Goal: Information Seeking & Learning: Learn about a topic

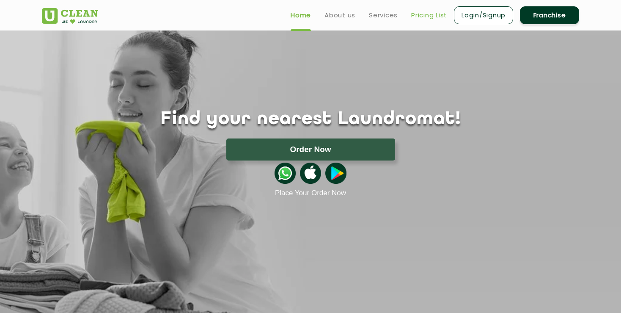
click at [439, 13] on link "Pricing List" at bounding box center [429, 15] width 36 height 10
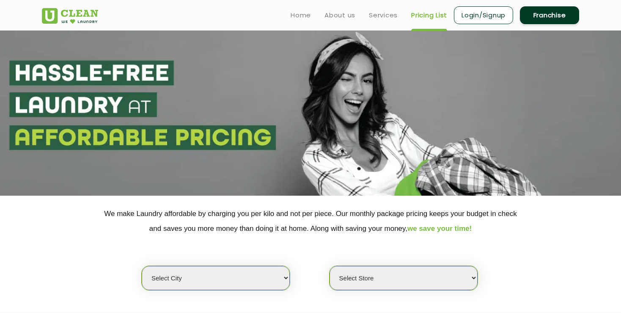
select select "6"
click option "[GEOGRAPHIC_DATA]" at bounding box center [0, 0] width 0 height 0
click at [330, 266] on select "Select Store [GEOGRAPHIC_DATA] [GEOGRAPHIC_DATA] UClean KR [GEOGRAPHIC_DATA] [G…" at bounding box center [404, 278] width 148 height 24
click option "UClean Whitefield" at bounding box center [0, 0] width 0 height 0
click at [330, 266] on select "Select Store [GEOGRAPHIC_DATA] [GEOGRAPHIC_DATA] UClean KR [GEOGRAPHIC_DATA] [G…" at bounding box center [404, 278] width 148 height 24
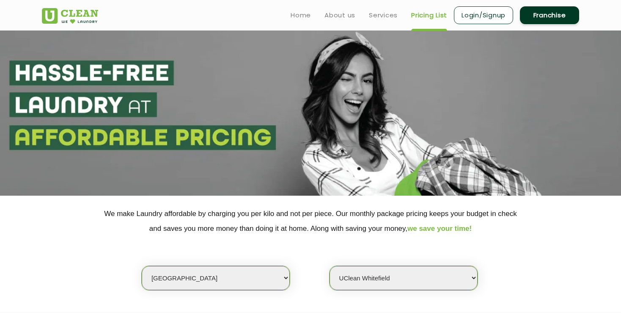
select select "450"
click option "UClean Brookefield" at bounding box center [0, 0] width 0 height 0
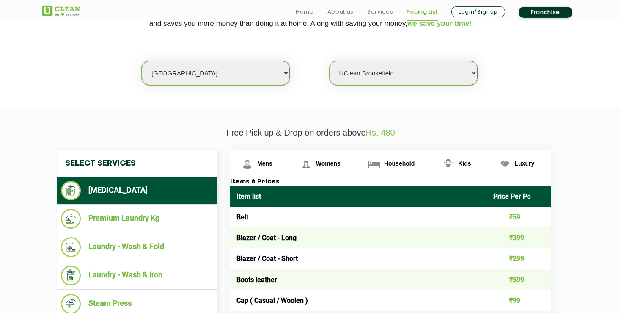
scroll to position [205, 0]
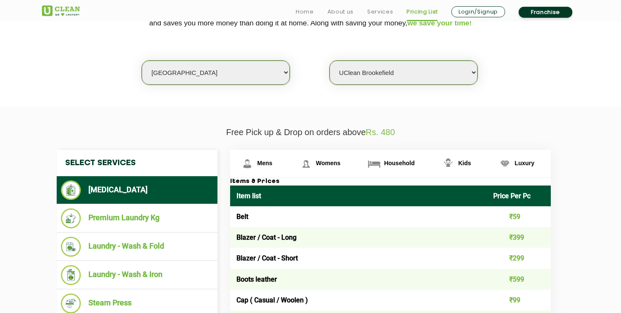
click at [582, 96] on section "We make Laundry affordable by charging you per kilo and not per piece. Our mont…" at bounding box center [310, 48] width 621 height 116
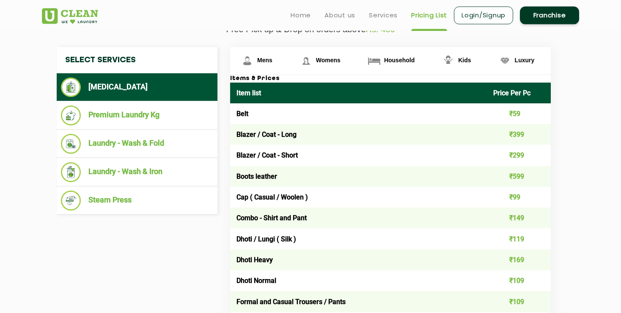
scroll to position [310, 0]
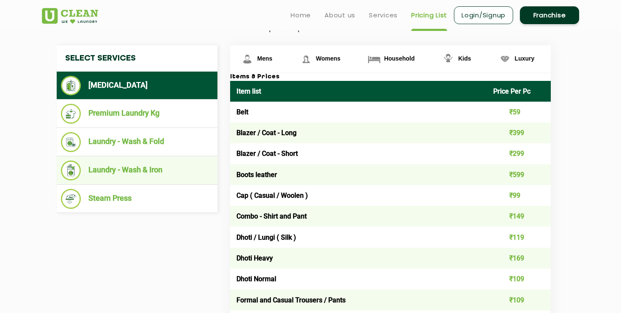
click at [160, 167] on li "Laundry - Wash & Iron" at bounding box center [137, 170] width 152 height 20
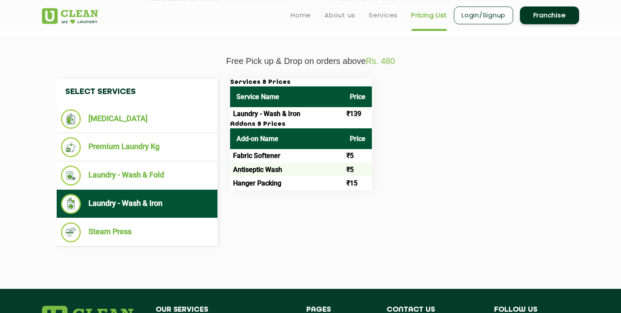
scroll to position [274, 0]
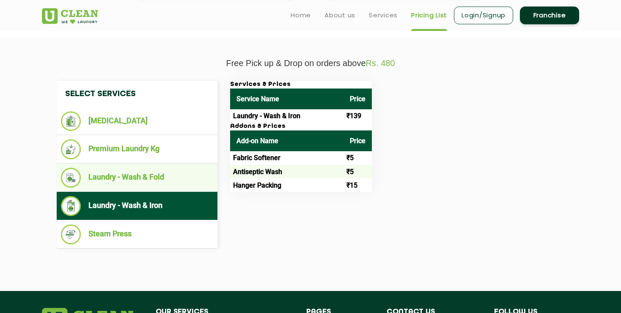
click at [167, 183] on li "Laundry - Wash & Fold" at bounding box center [137, 178] width 152 height 20
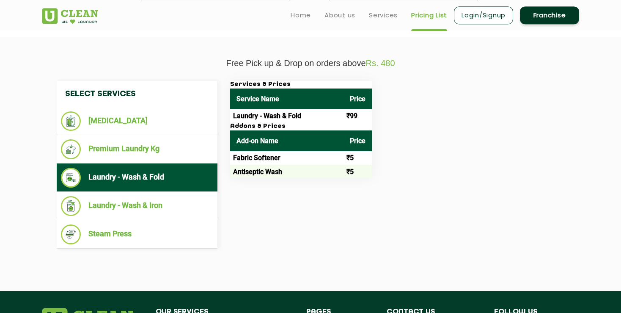
click at [248, 130] on h3 "Addons & Prices" at bounding box center [301, 127] width 142 height 8
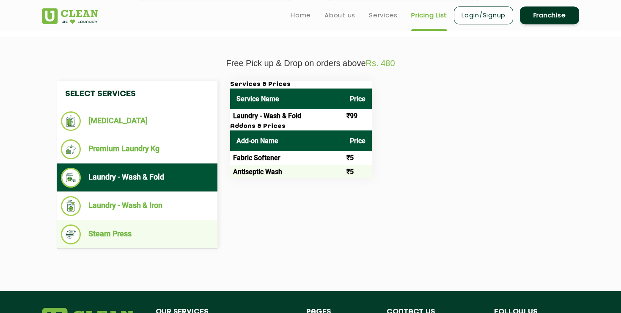
click at [131, 242] on li "Steam Press" at bounding box center [137, 234] width 152 height 20
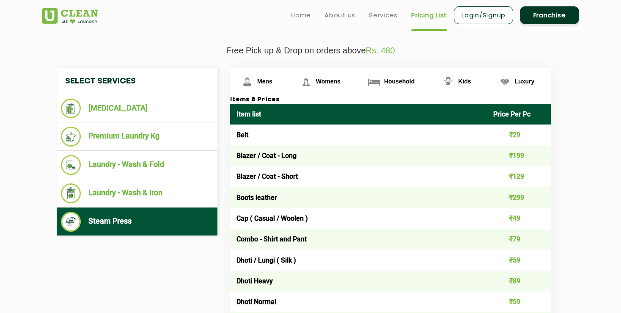
scroll to position [286, 0]
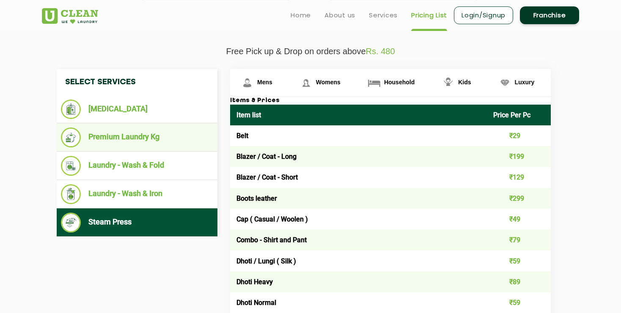
click at [146, 146] on li "Premium Laundry Kg" at bounding box center [137, 137] width 152 height 20
